Goal: Information Seeking & Learning: Learn about a topic

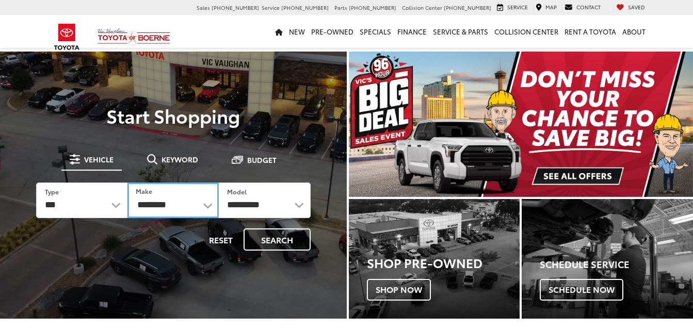
click at [209, 204] on select "**********" at bounding box center [172, 201] width 91 height 36
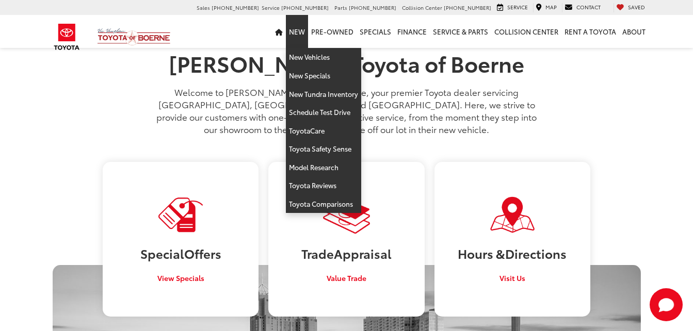
scroll to position [258, 0]
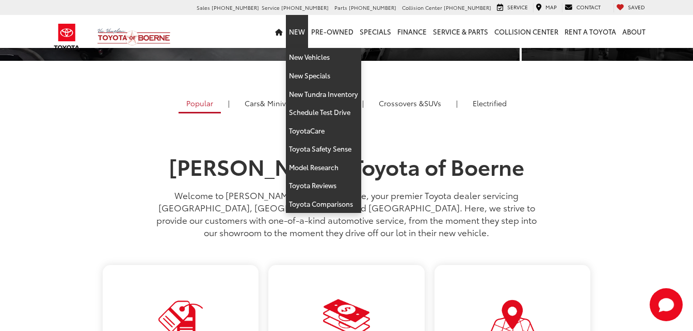
click at [298, 32] on link "New" at bounding box center [297, 31] width 22 height 33
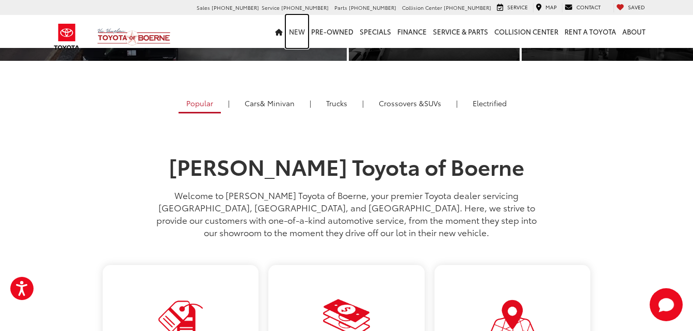
scroll to position [0, 0]
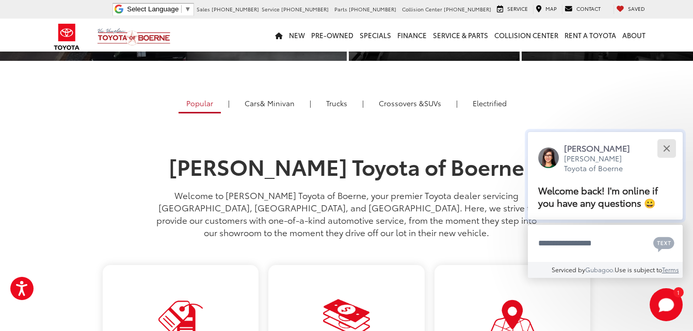
click at [666, 148] on div "Close" at bounding box center [666, 148] width 7 height 7
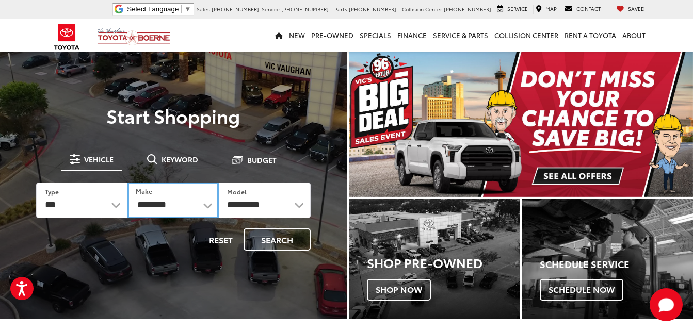
click at [205, 204] on select "**********" at bounding box center [172, 201] width 91 height 36
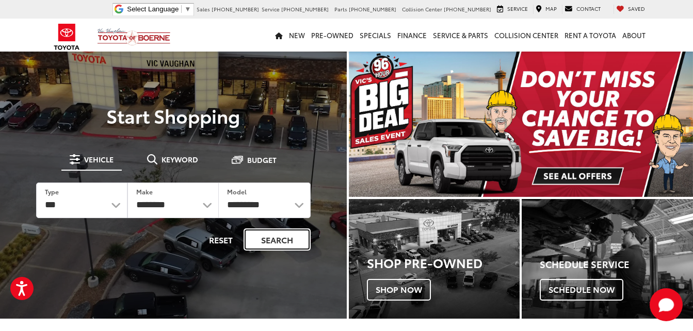
click at [282, 240] on button "Search" at bounding box center [276, 240] width 67 height 22
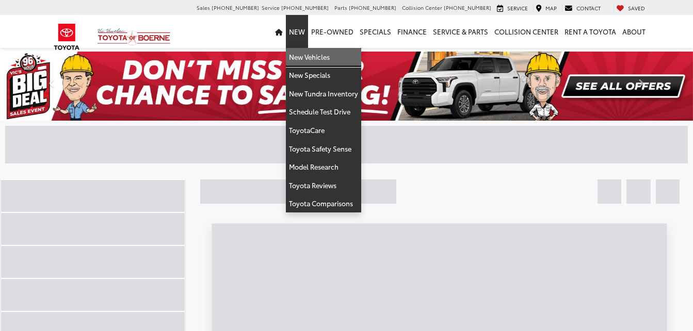
click at [310, 59] on link "New Vehicles" at bounding box center [323, 57] width 75 height 19
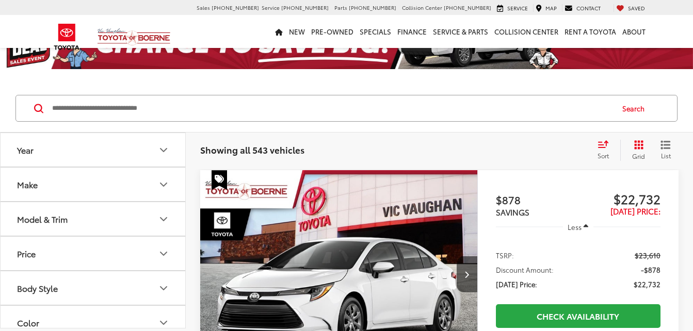
click at [160, 147] on icon "Year" at bounding box center [163, 150] width 12 height 12
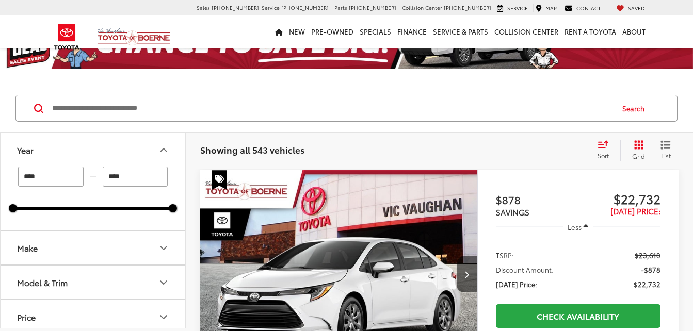
click at [162, 250] on icon "Make" at bounding box center [163, 248] width 12 height 12
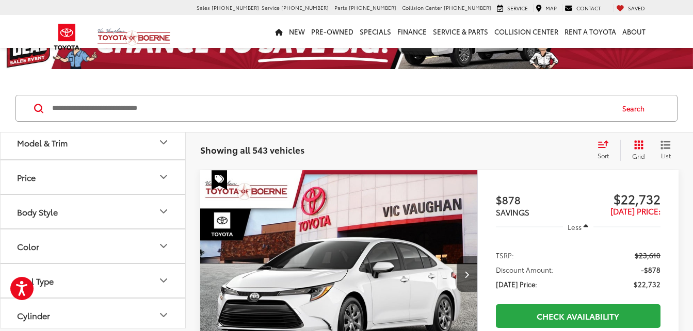
click at [162, 281] on icon "Fuel Type" at bounding box center [163, 280] width 6 height 3
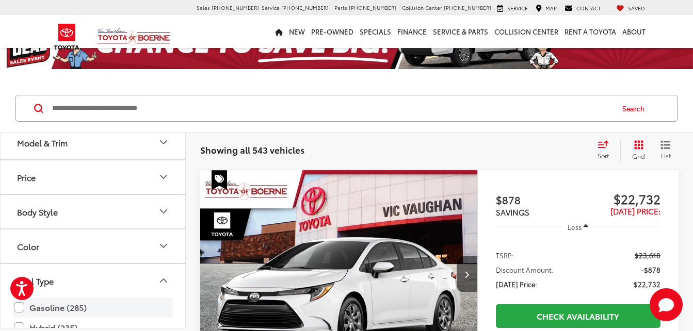
click at [17, 305] on label "Gasoline (285)" at bounding box center [93, 308] width 158 height 18
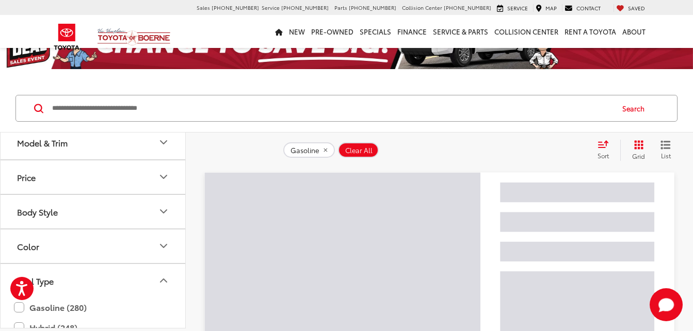
scroll to position [309, 0]
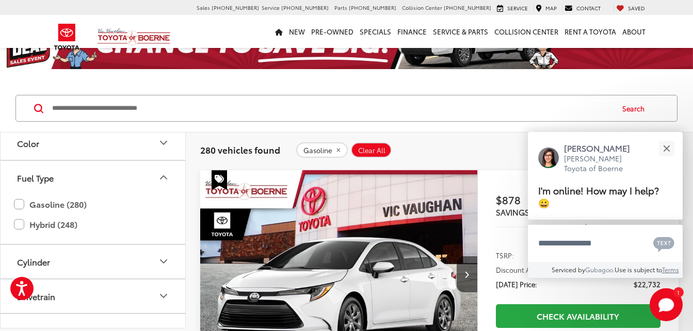
click at [161, 262] on icon "Cylinder" at bounding box center [163, 261] width 12 height 12
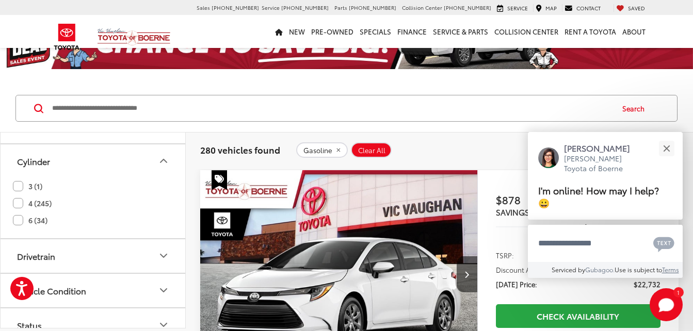
scroll to position [413, 0]
click at [18, 215] on label "6 (34)" at bounding box center [30, 217] width 35 height 17
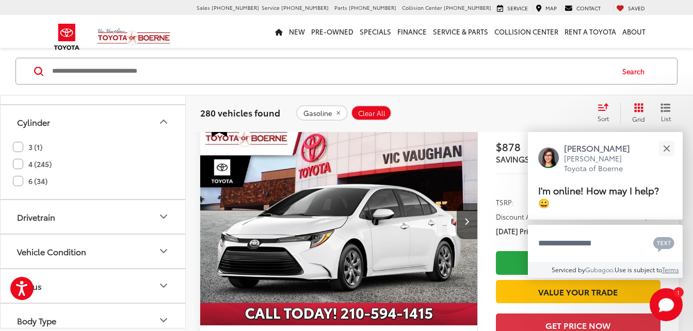
scroll to position [88, 0]
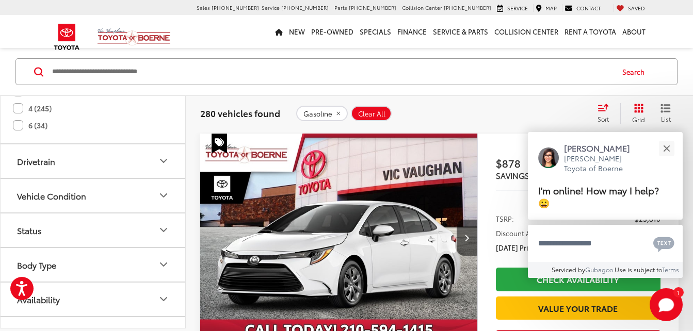
type input "****"
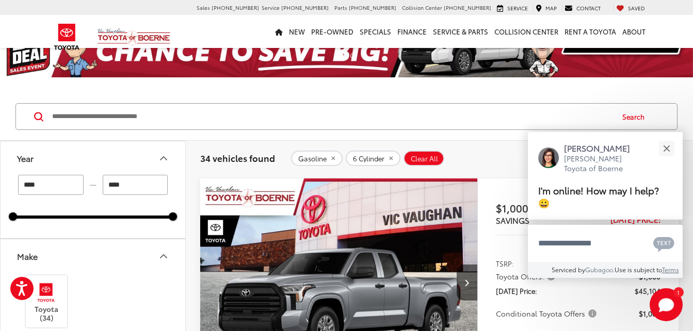
scroll to position [0, 0]
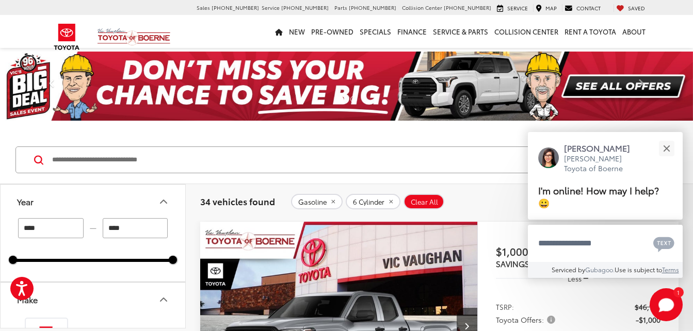
click at [175, 157] on input "Search by Make, Model, or Keyword" at bounding box center [331, 160] width 561 height 25
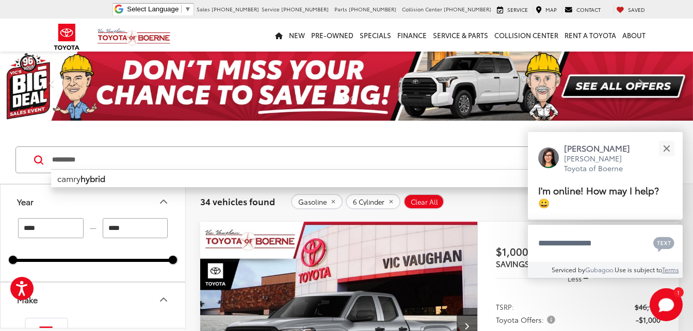
type input "*********"
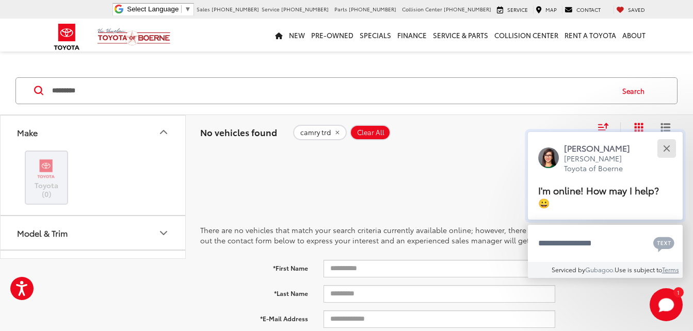
click at [665, 150] on div "Close" at bounding box center [666, 148] width 7 height 7
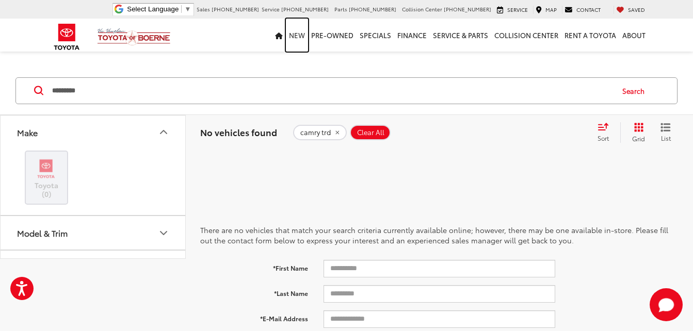
click at [302, 37] on link "New" at bounding box center [297, 35] width 22 height 33
